Goal: Transaction & Acquisition: Purchase product/service

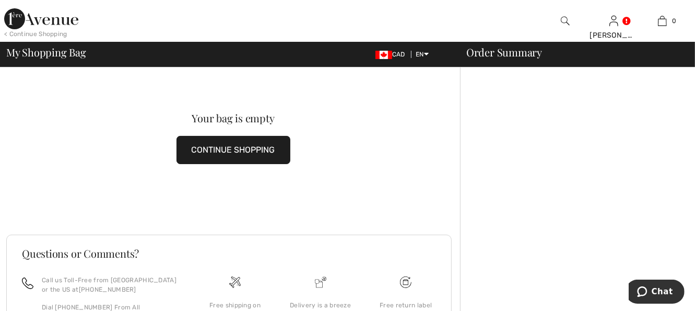
click at [568, 19] on img at bounding box center [565, 21] width 9 height 13
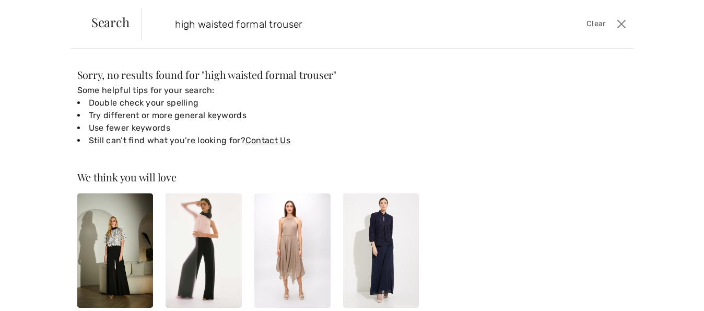
click at [175, 23] on input "high waisted formal trouser" at bounding box center [334, 23] width 335 height 31
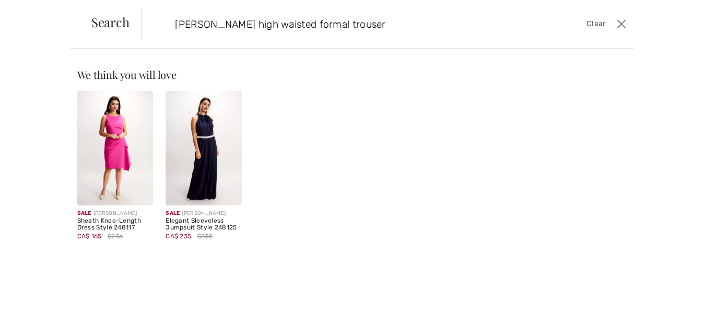
type input "frank lyman high waisted formal trouser"
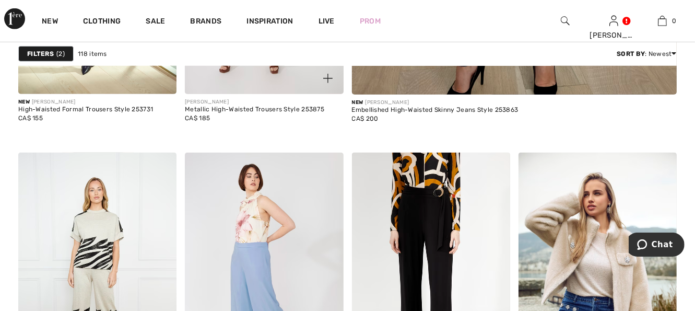
scroll to position [627, 0]
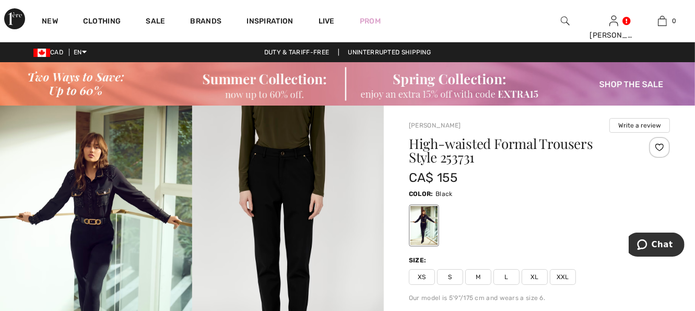
click at [563, 26] on img at bounding box center [565, 21] width 9 height 13
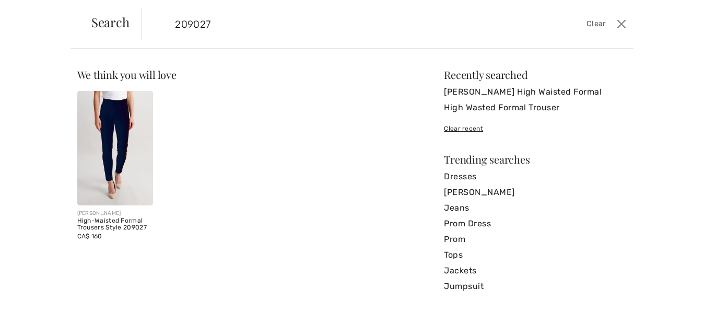
type input "209027"
click at [118, 149] on img at bounding box center [115, 148] width 76 height 114
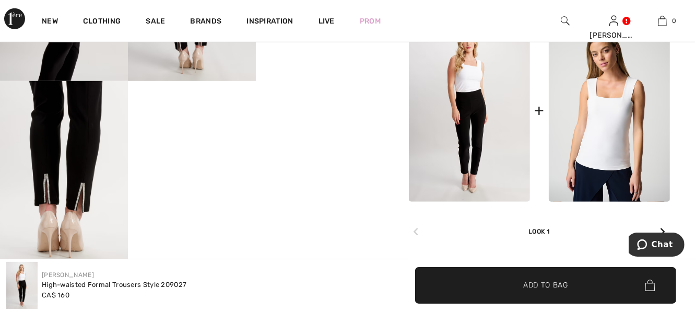
scroll to position [506, 0]
